Goal: Task Accomplishment & Management: Manage account settings

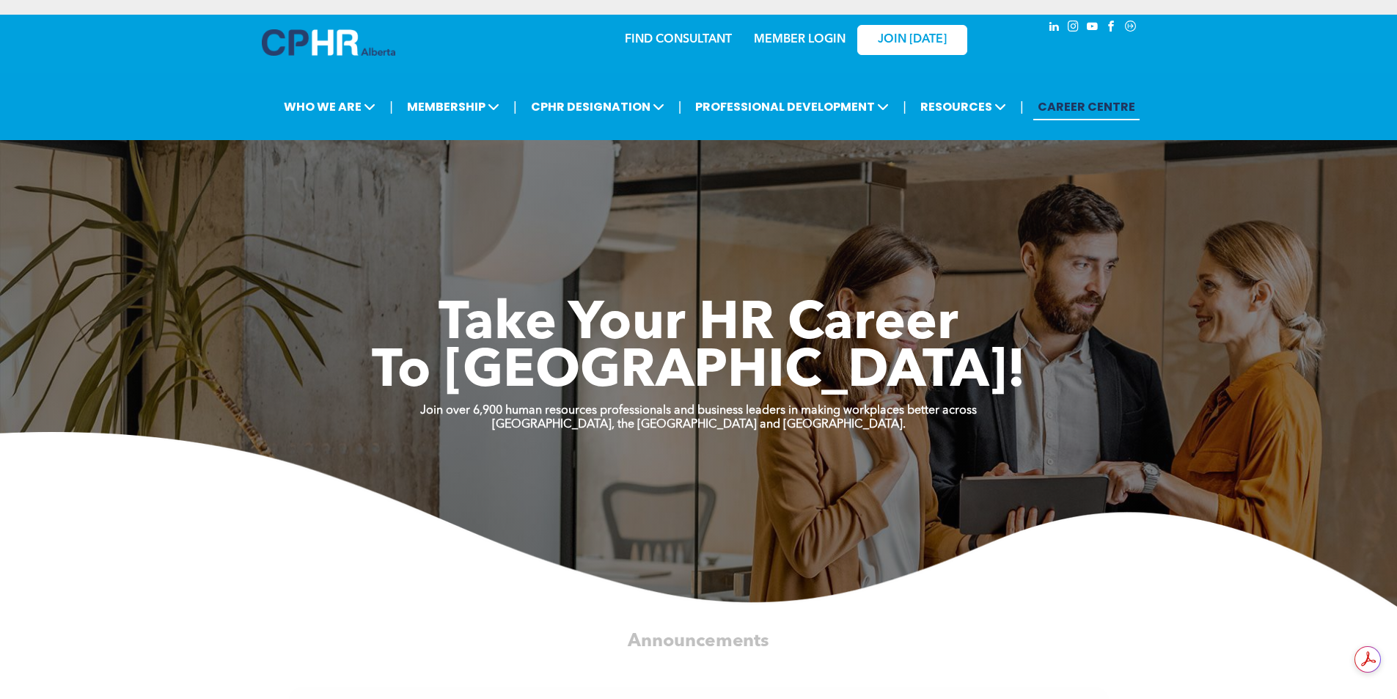
click at [816, 34] on link "MEMBER LOGIN" at bounding box center [800, 40] width 92 height 12
click at [835, 37] on div "JOIN [DATE]" at bounding box center [902, 39] width 135 height 46
click at [808, 36] on link "MEMBER LOGIN" at bounding box center [800, 40] width 92 height 12
click at [836, 35] on div "JOIN [DATE]" at bounding box center [902, 39] width 135 height 46
click at [821, 38] on link "MEMBER LOGIN" at bounding box center [800, 40] width 92 height 12
